Goal: Communication & Community: Answer question/provide support

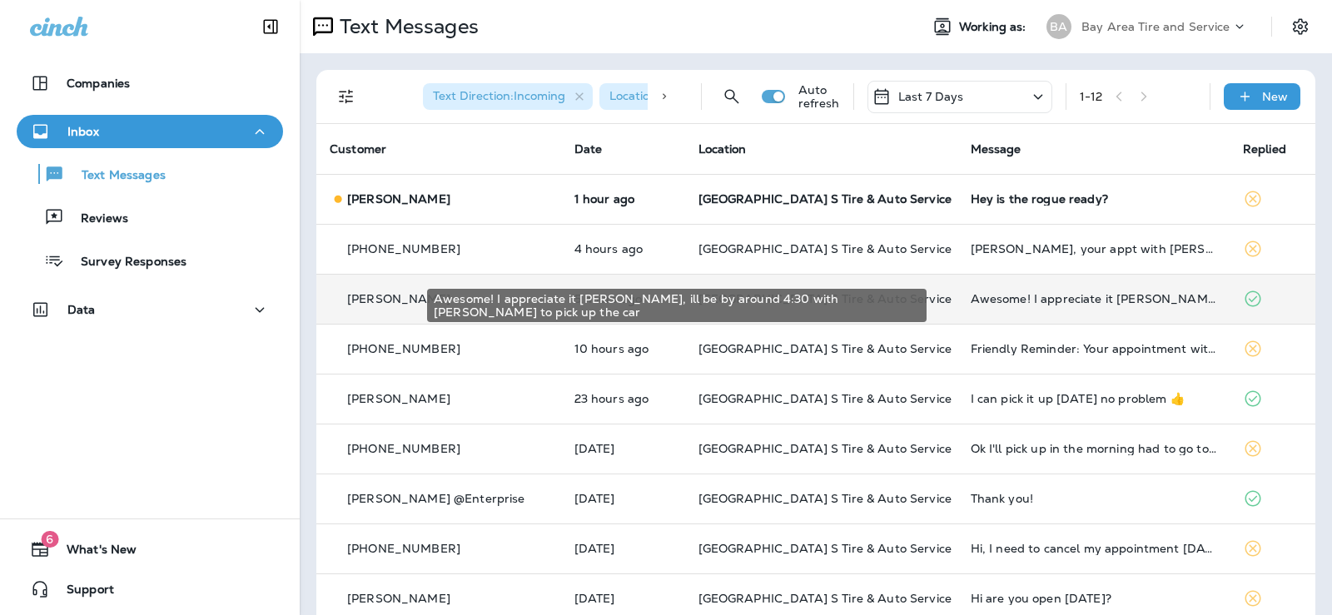
click at [970, 304] on div "Awesome! I appreciate it [PERSON_NAME], ill be by around 4:30 with [PERSON_NAME…" at bounding box center [1092, 298] width 245 height 13
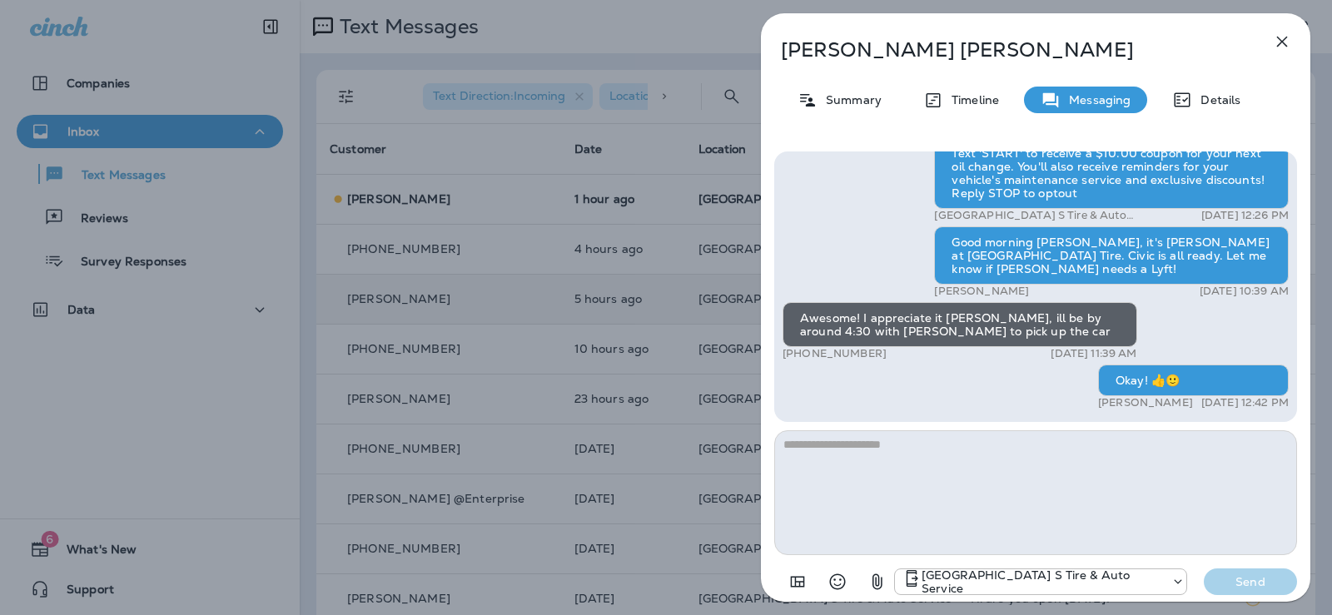
click at [1296, 40] on button "button" at bounding box center [1281, 41] width 33 height 33
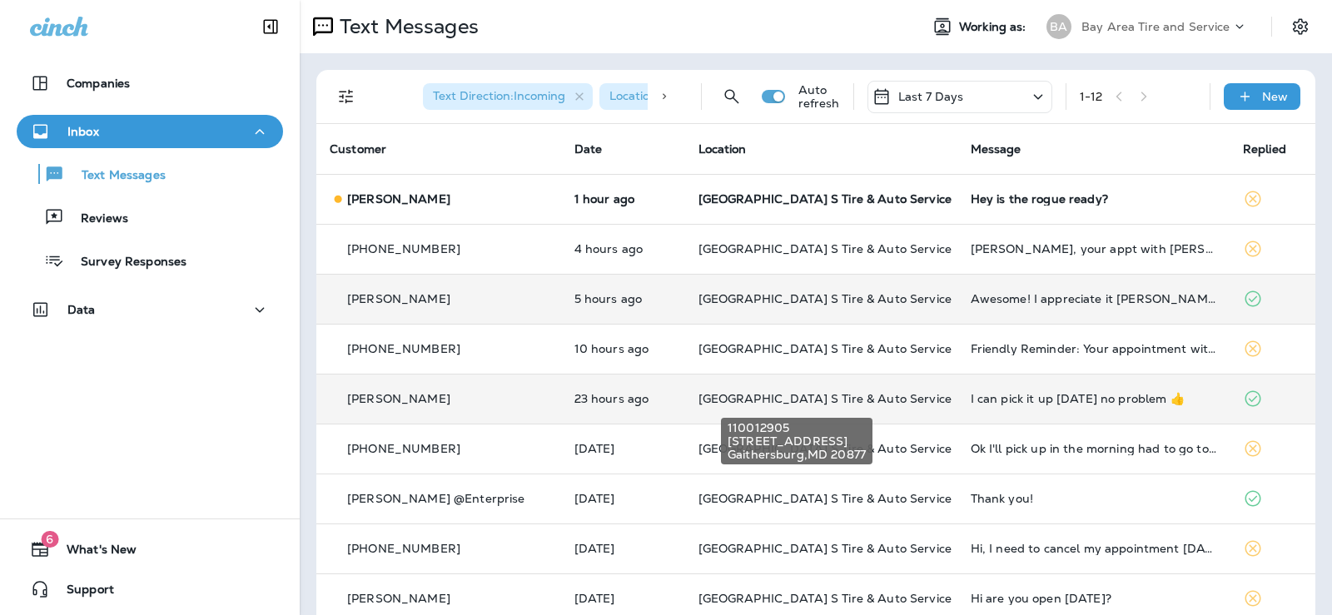
click at [718, 399] on span "[GEOGRAPHIC_DATA] S Tire & Auto Service" at bounding box center [824, 398] width 253 height 15
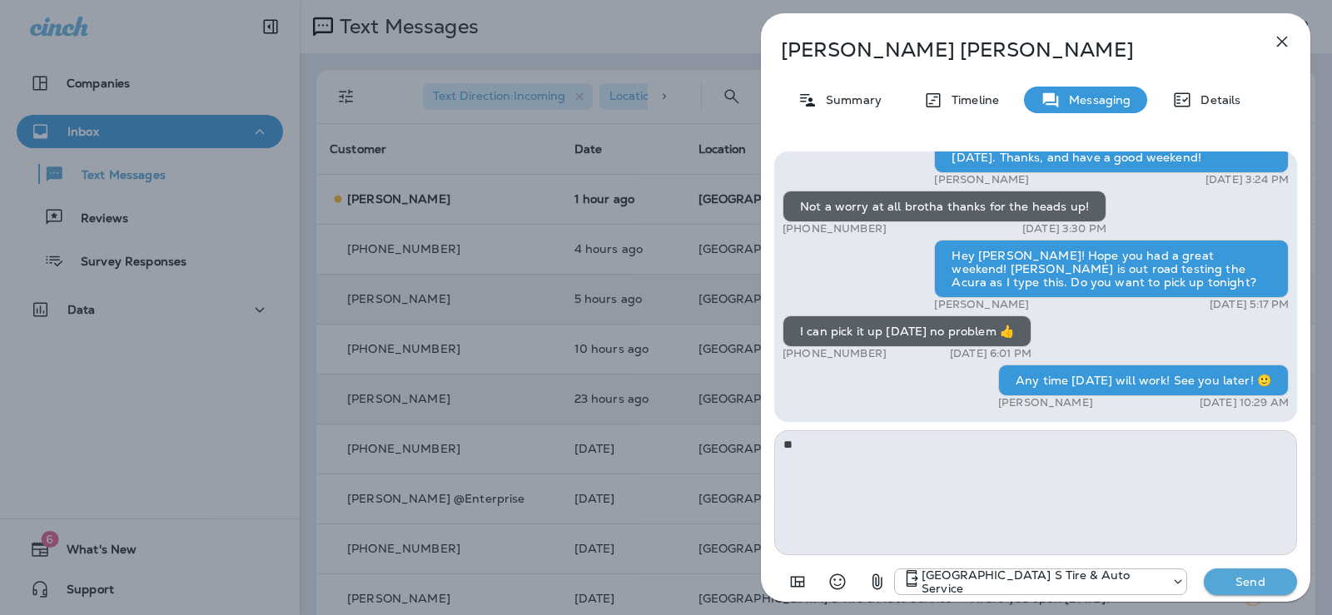
type textarea "*"
type textarea "**********"
click at [1250, 583] on p "Send" at bounding box center [1250, 581] width 70 height 15
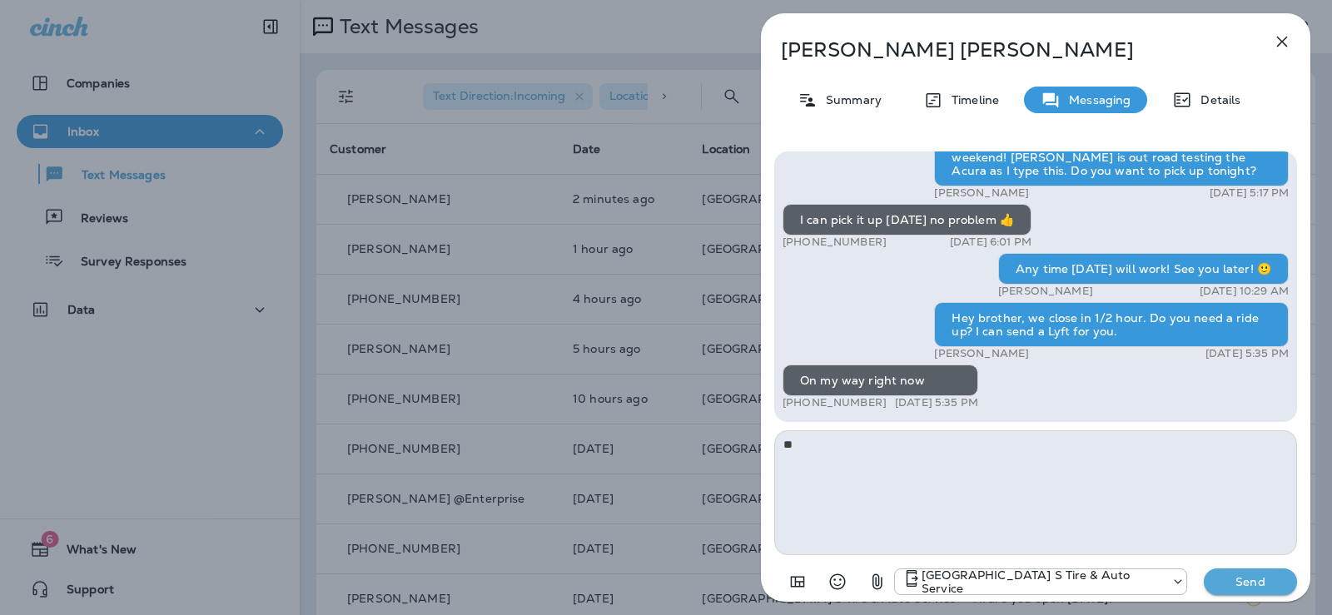
type textarea "*"
type textarea "**********"
click at [1240, 576] on p "Send" at bounding box center [1250, 581] width 70 height 15
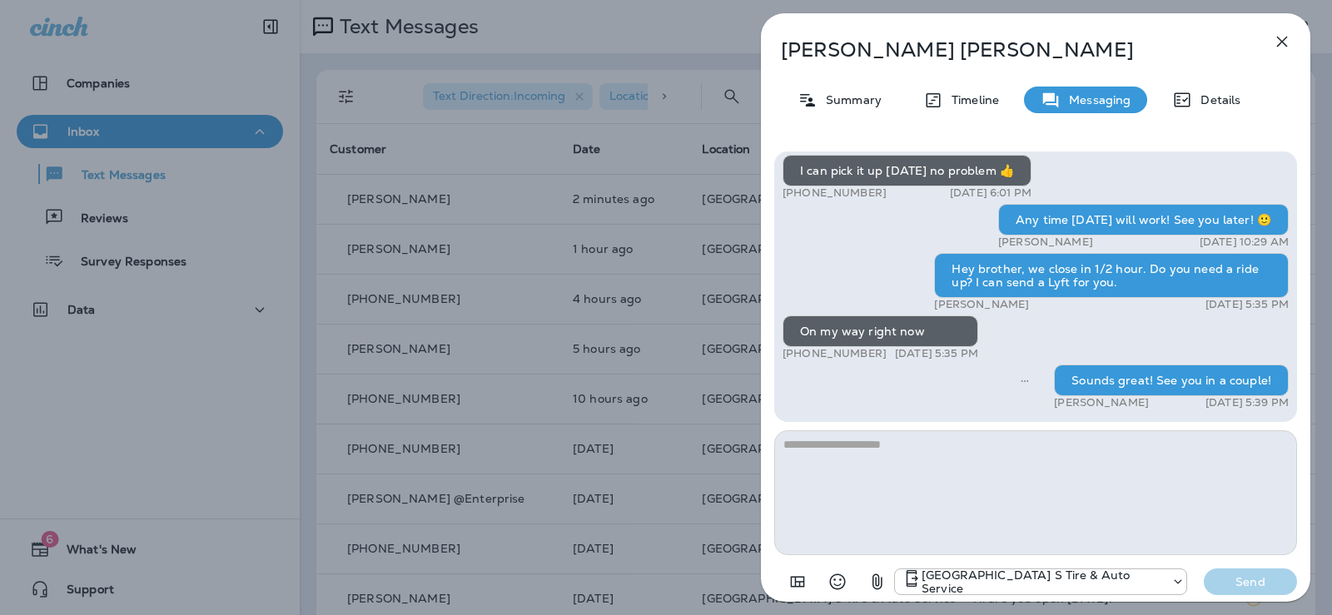
click at [780, 563] on div "[GEOGRAPHIC_DATA] S Tire & Auto Service Send" at bounding box center [1035, 576] width 523 height 43
drag, startPoint x: 781, startPoint y: 563, endPoint x: 789, endPoint y: 580, distance: 19.4
click at [789, 580] on div "[GEOGRAPHIC_DATA] S Tire & Auto Service Send" at bounding box center [1035, 576] width 523 height 43
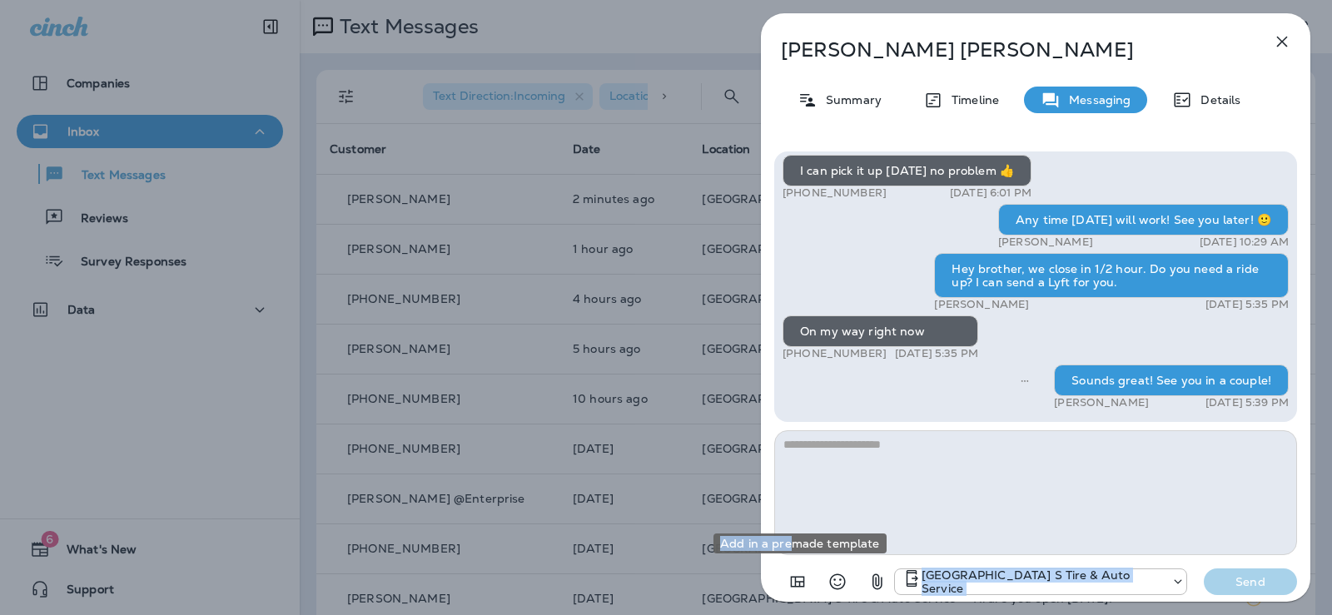
click at [791, 0] on body "Companies Inbox Text Messages Reviews Survey Responses Data 6 What's New Suppor…" at bounding box center [666, 0] width 1332 height 0
click at [791, 566] on button "Add in a premade template" at bounding box center [797, 581] width 33 height 33
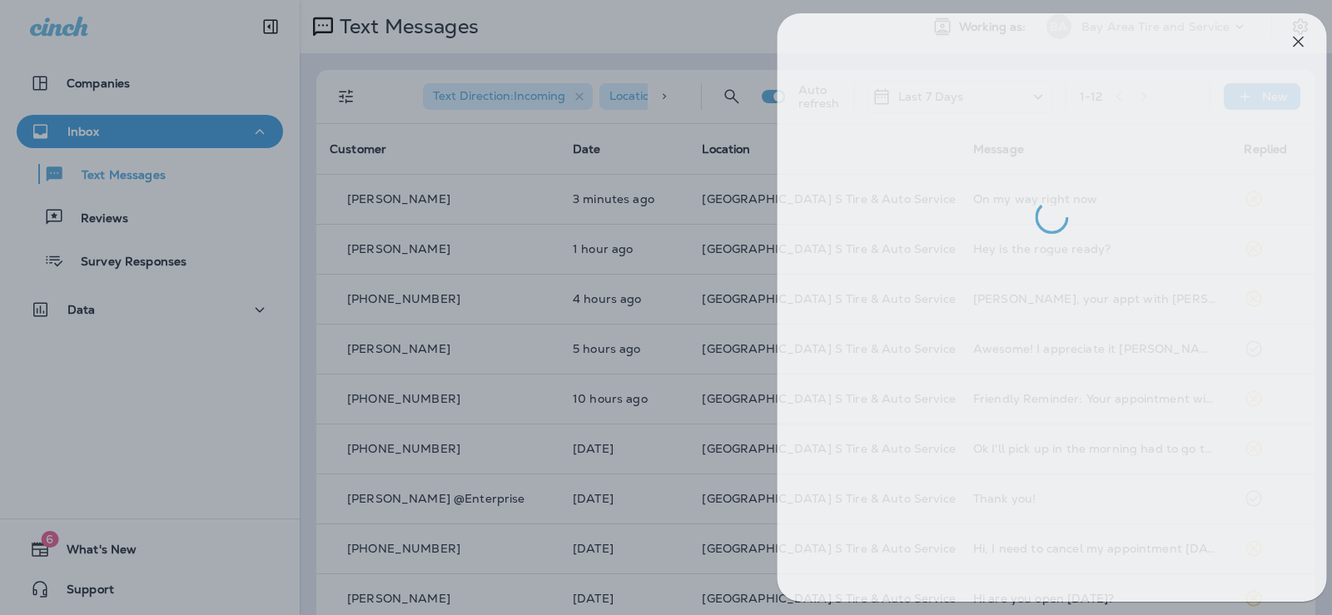
drag, startPoint x: 634, startPoint y: 463, endPoint x: 643, endPoint y: 461, distance: 9.3
click at [638, 462] on div at bounding box center [683, 307] width 1332 height 615
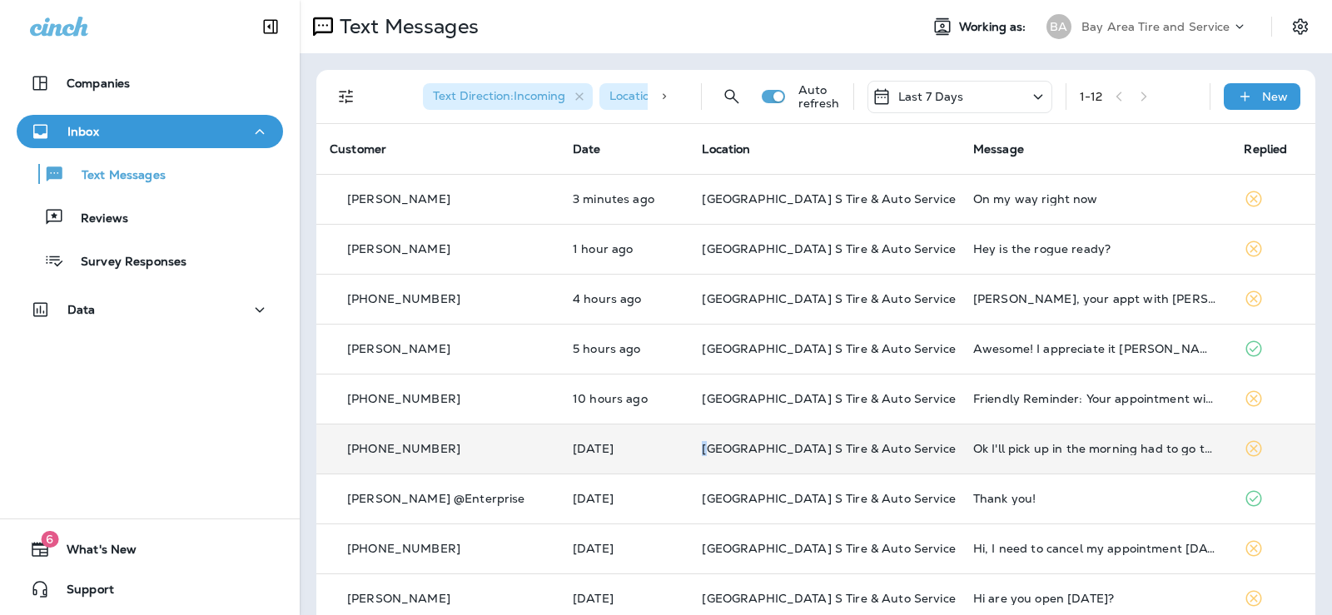
click at [688, 466] on td "[GEOGRAPHIC_DATA] S Tire & Auto Service" at bounding box center [823, 449] width 271 height 50
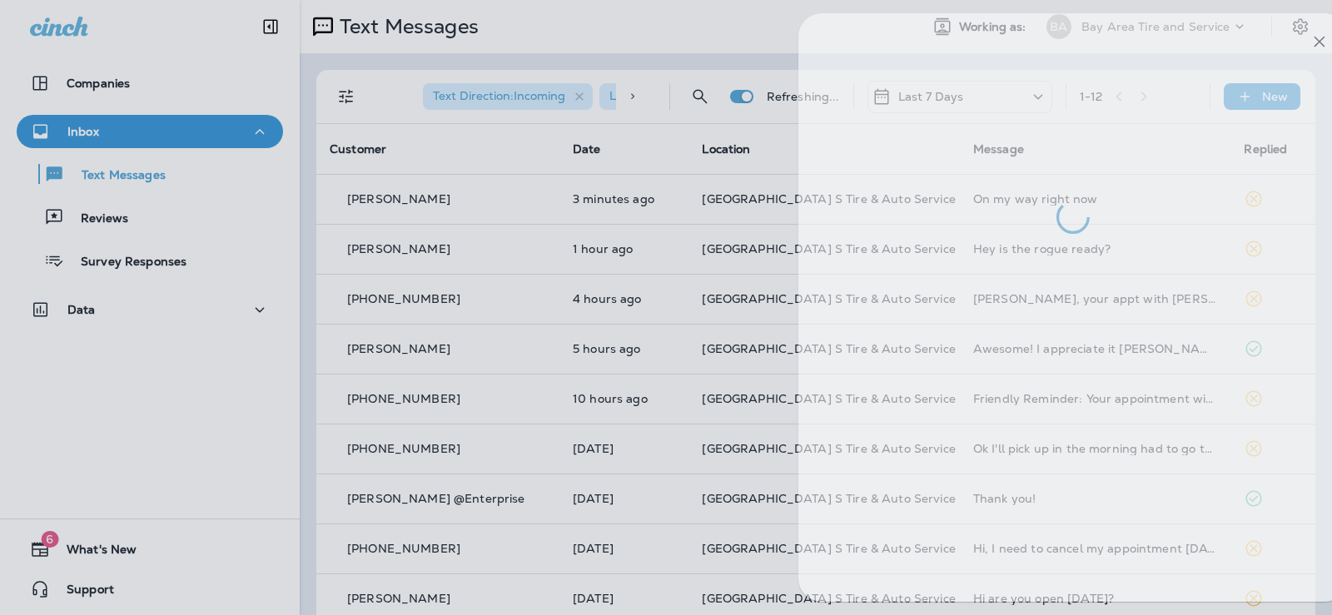
click at [677, 466] on div at bounding box center [703, 307] width 1332 height 615
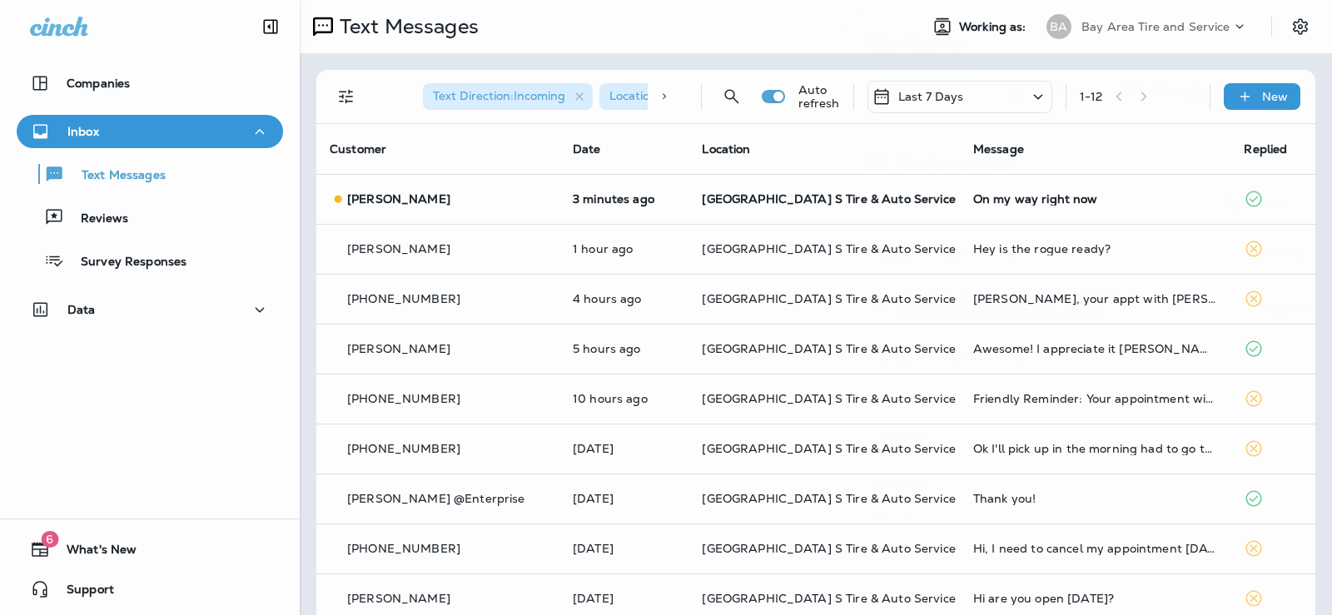
click at [852, 600] on div at bounding box center [666, 307] width 1332 height 615
click at [813, 187] on td "[GEOGRAPHIC_DATA] S Tire & Auto Service" at bounding box center [824, 199] width 270 height 50
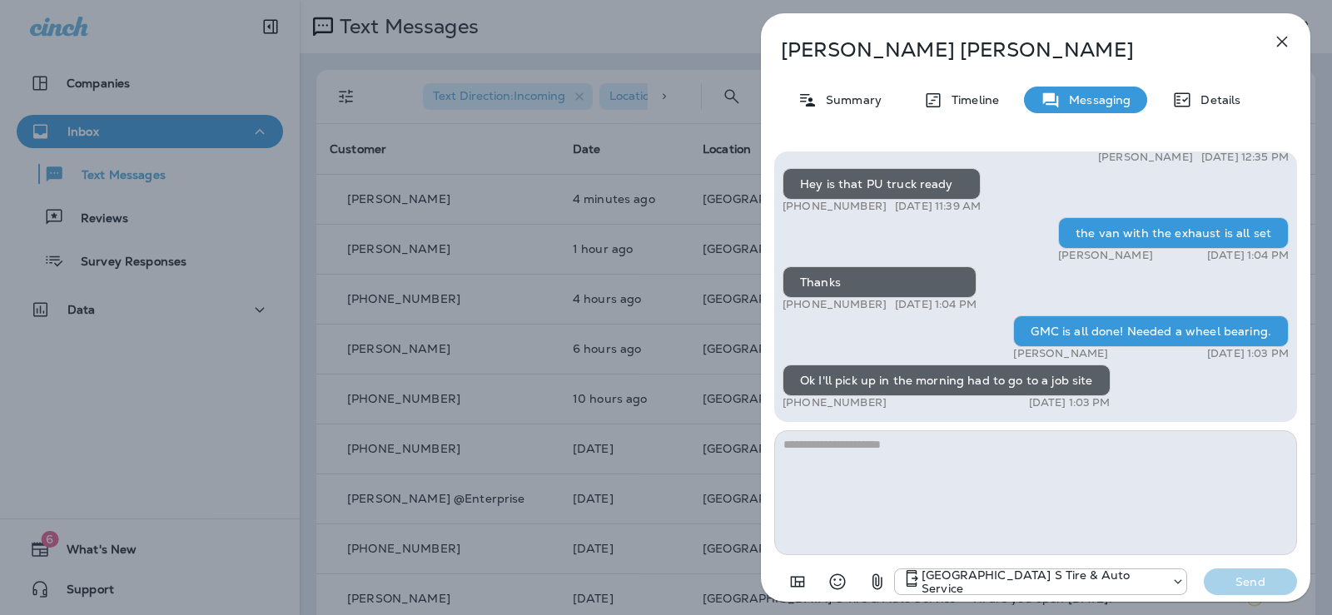
click at [407, 270] on div "[PERSON_NAME] Summary Timeline Messaging Details Are y'all accepting enterprise…" at bounding box center [666, 307] width 1332 height 615
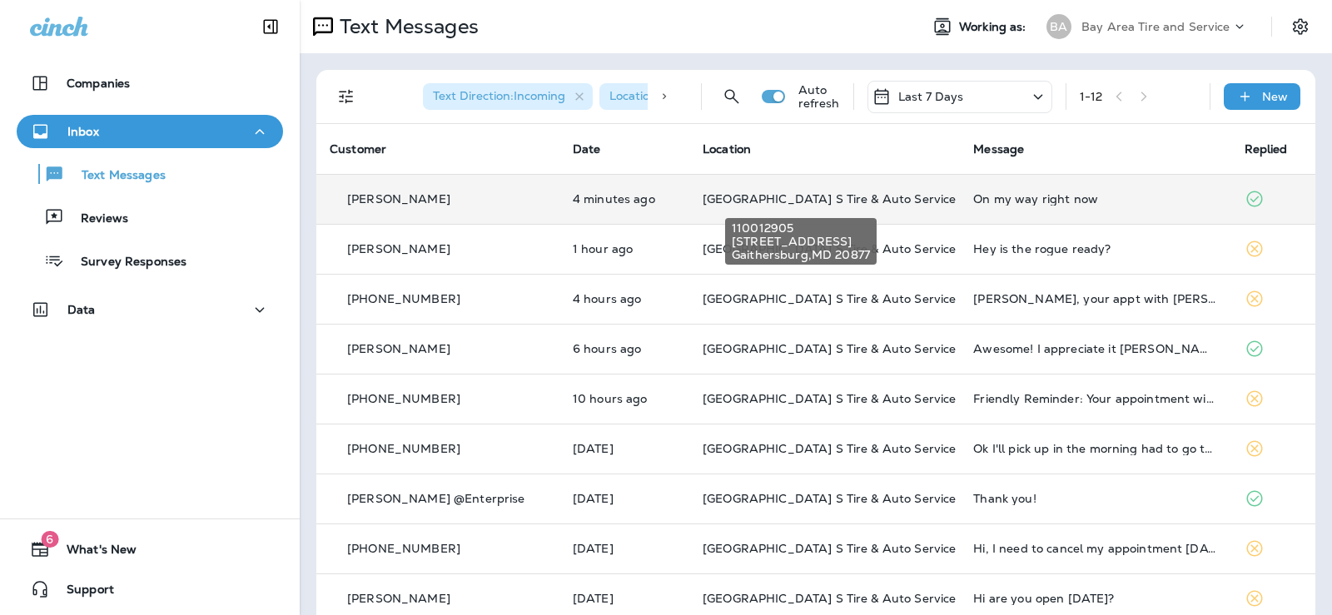
click at [915, 196] on span "[GEOGRAPHIC_DATA] S Tire & Auto Service" at bounding box center [828, 198] width 253 height 15
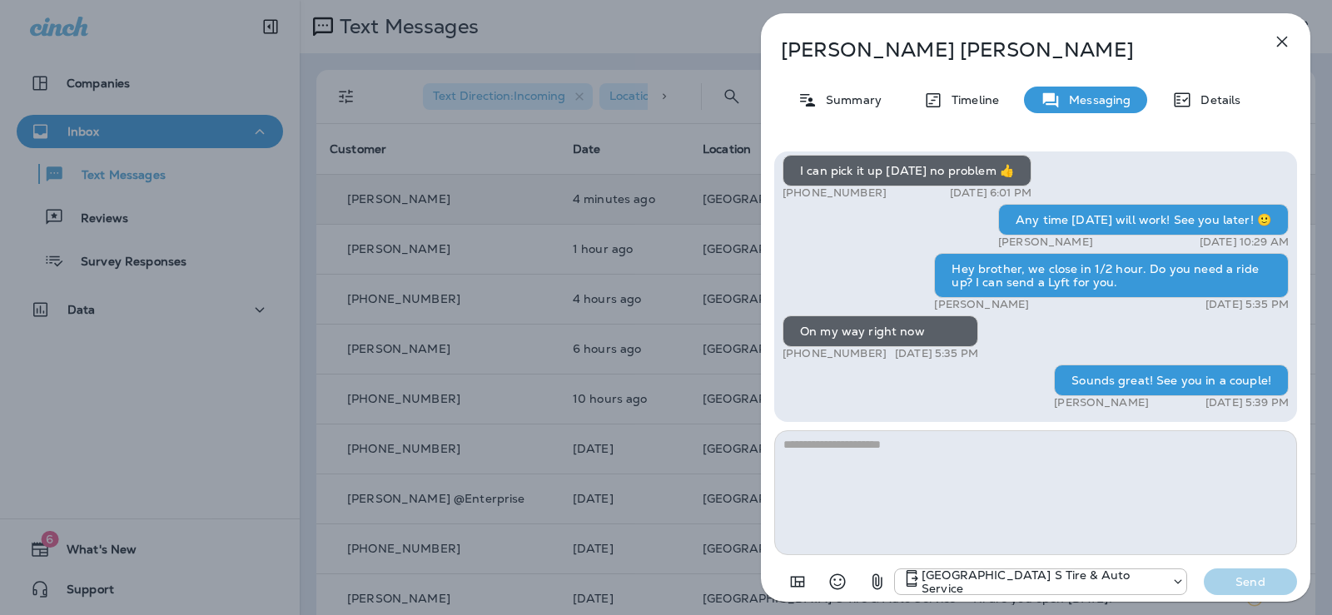
click at [177, 429] on div "[PERSON_NAME] Summary Timeline Messaging Details Thank you for stopping by BAY …" at bounding box center [666, 307] width 1332 height 615
